Goal: Task Accomplishment & Management: Manage account settings

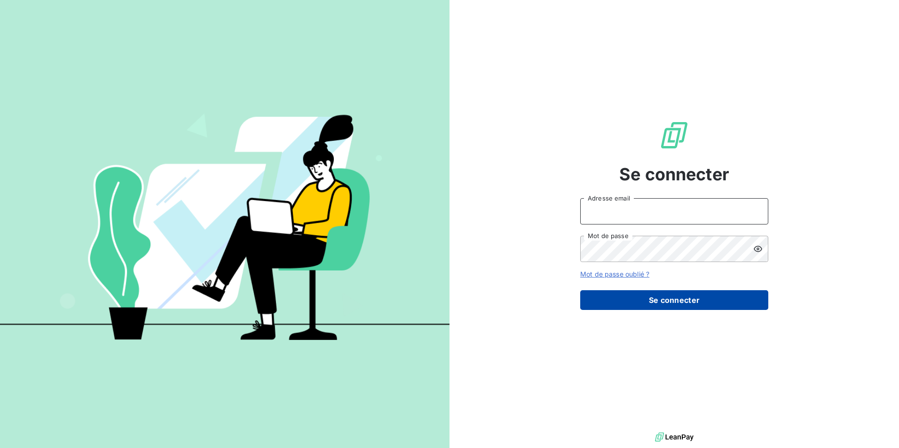
type input "[EMAIL_ADDRESS][DOMAIN_NAME]"
click at [677, 302] on button "Se connecter" at bounding box center [674, 300] width 188 height 20
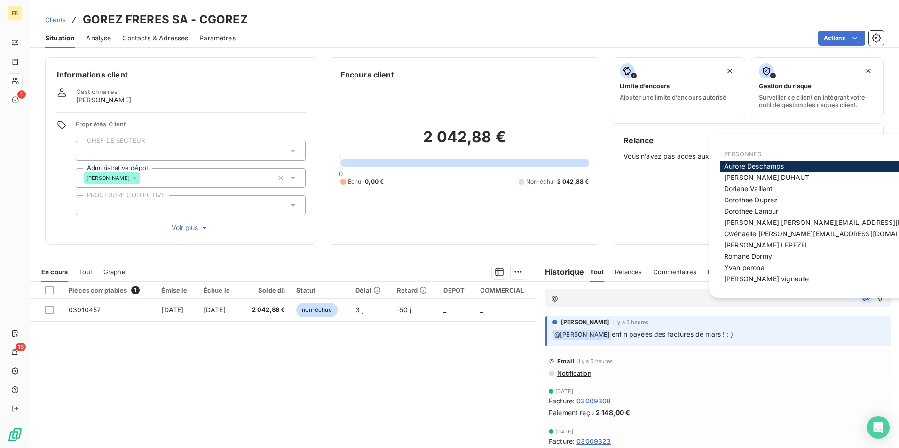
click at [861, 299] on icon "button" at bounding box center [865, 297] width 9 height 9
click at [768, 209] on span "[PERSON_NAME]" at bounding box center [751, 211] width 54 height 8
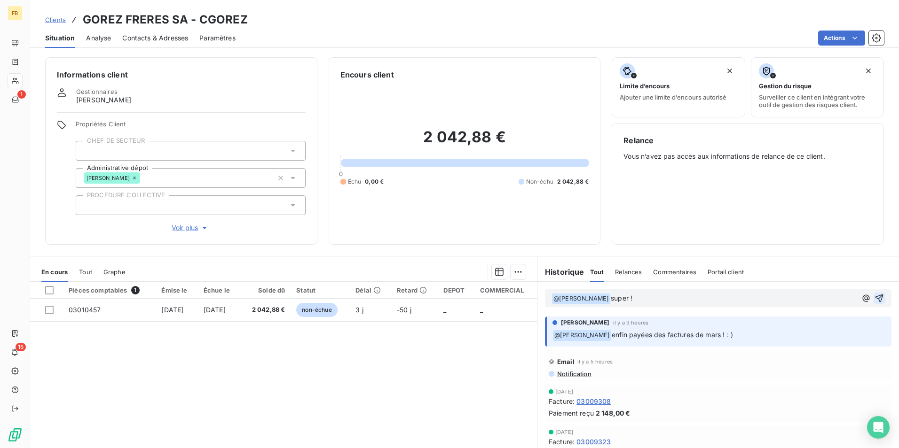
click at [874, 297] on icon "button" at bounding box center [878, 298] width 9 height 9
